Goal: Information Seeking & Learning: Learn about a topic

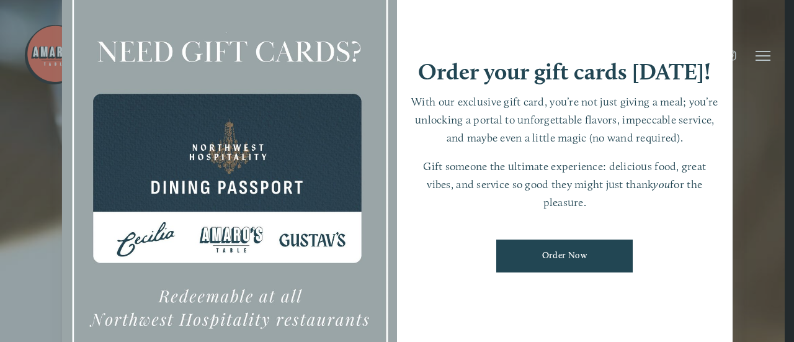
click at [764, 172] on div at bounding box center [397, 171] width 794 height 342
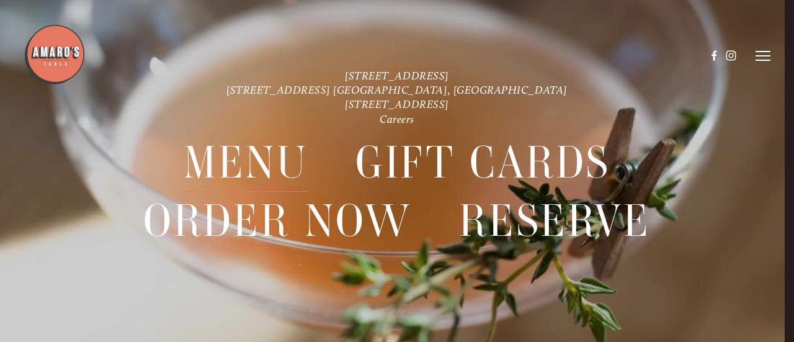
click at [230, 171] on span "Menu" at bounding box center [246, 163] width 124 height 58
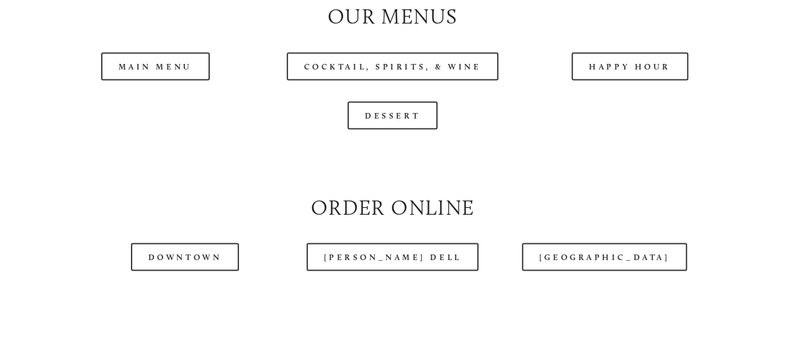
scroll to position [1148, 0]
click at [145, 79] on link "Main Menu" at bounding box center [155, 65] width 109 height 28
